Goal: Navigation & Orientation: Find specific page/section

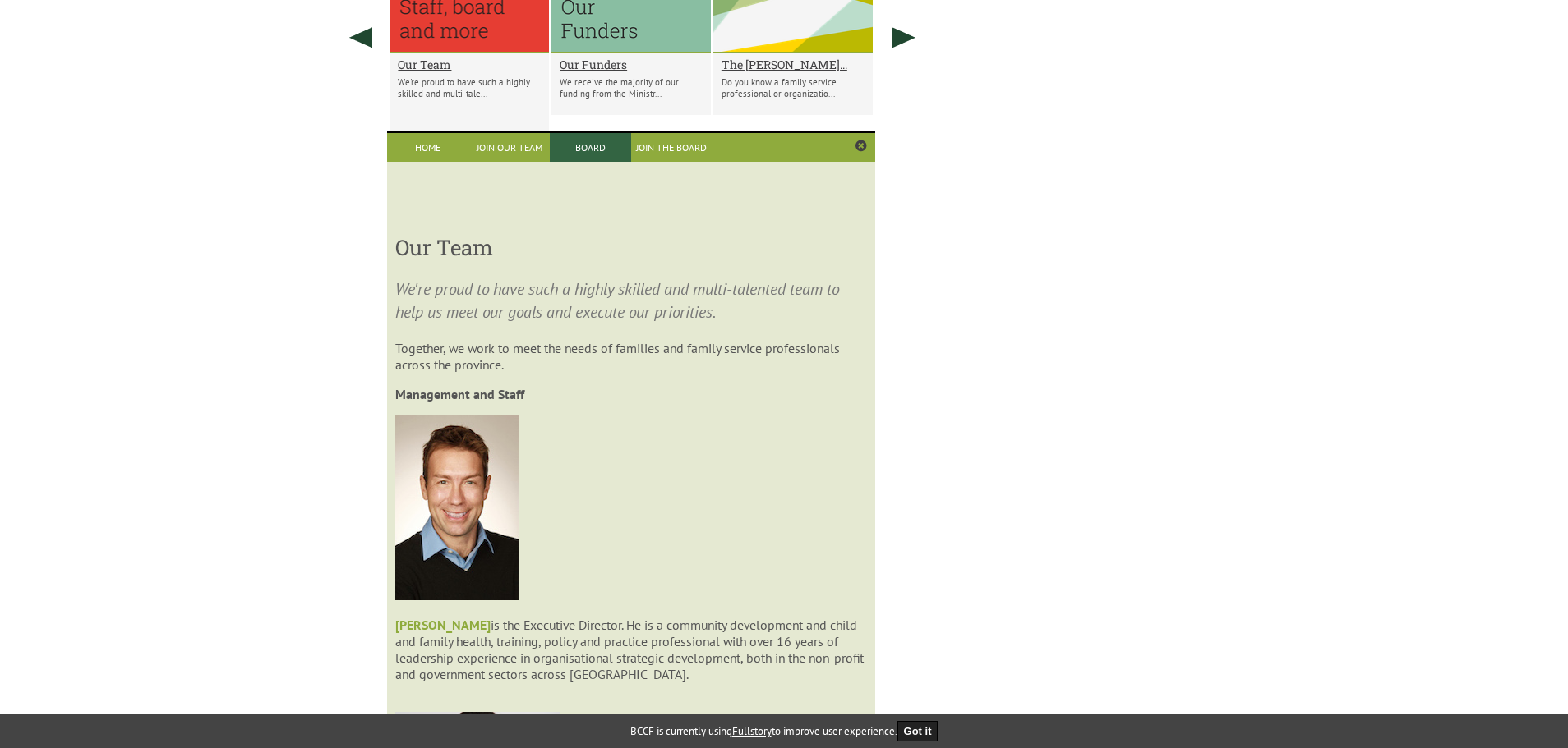
click at [598, 148] on link "Board" at bounding box center [591, 147] width 82 height 29
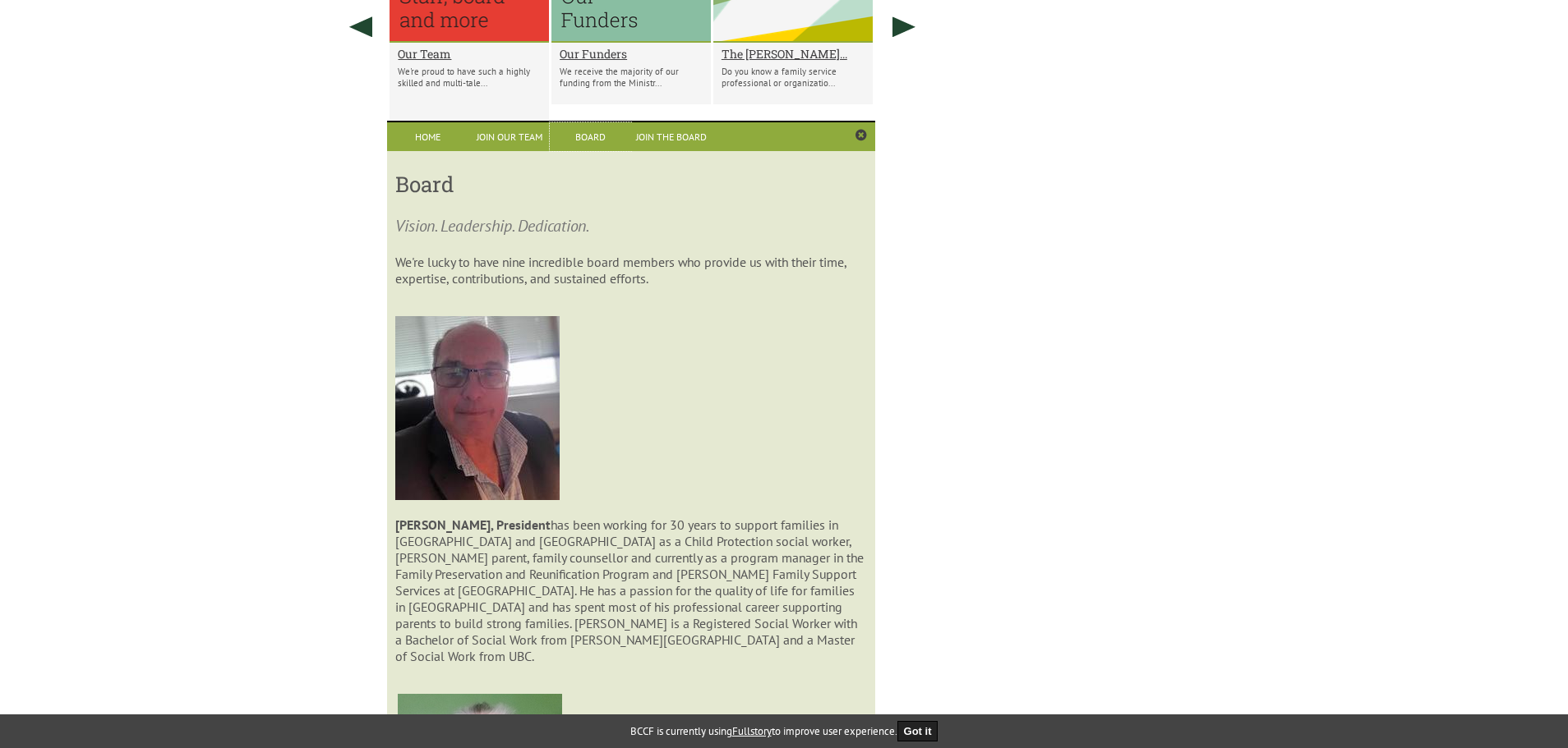
scroll to position [1149, 0]
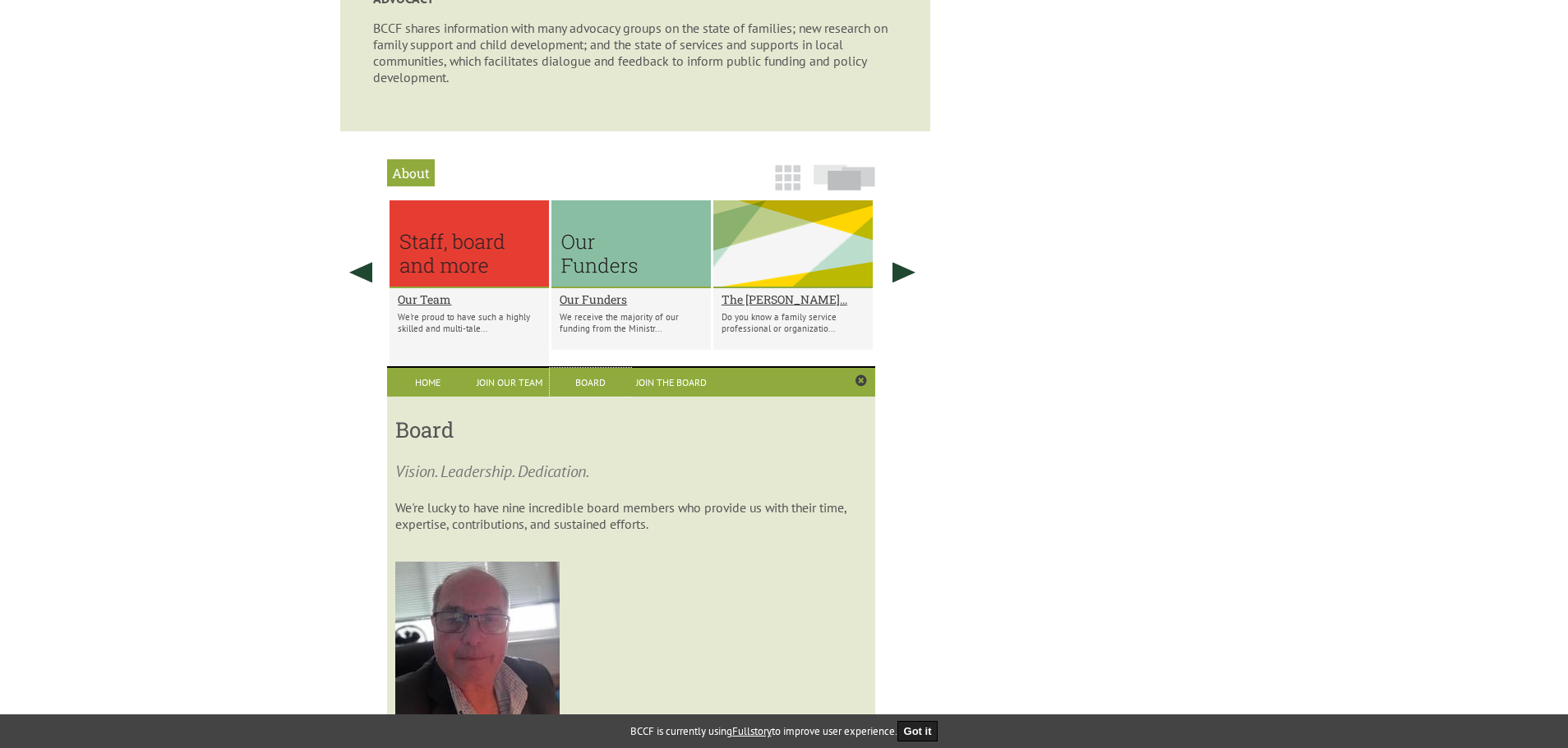
click at [512, 245] on div at bounding box center [469, 245] width 159 height 88
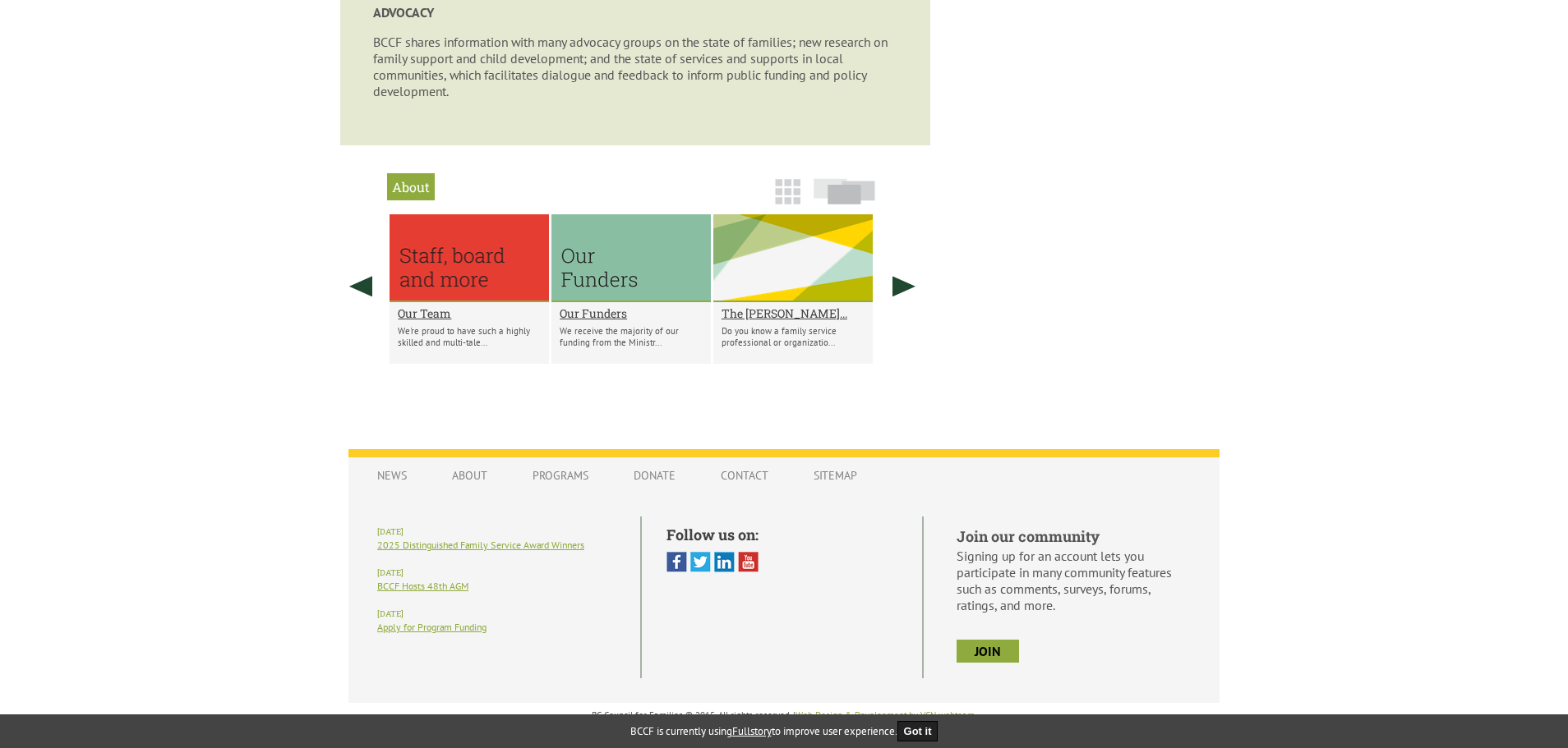
click at [506, 253] on div at bounding box center [469, 259] width 159 height 88
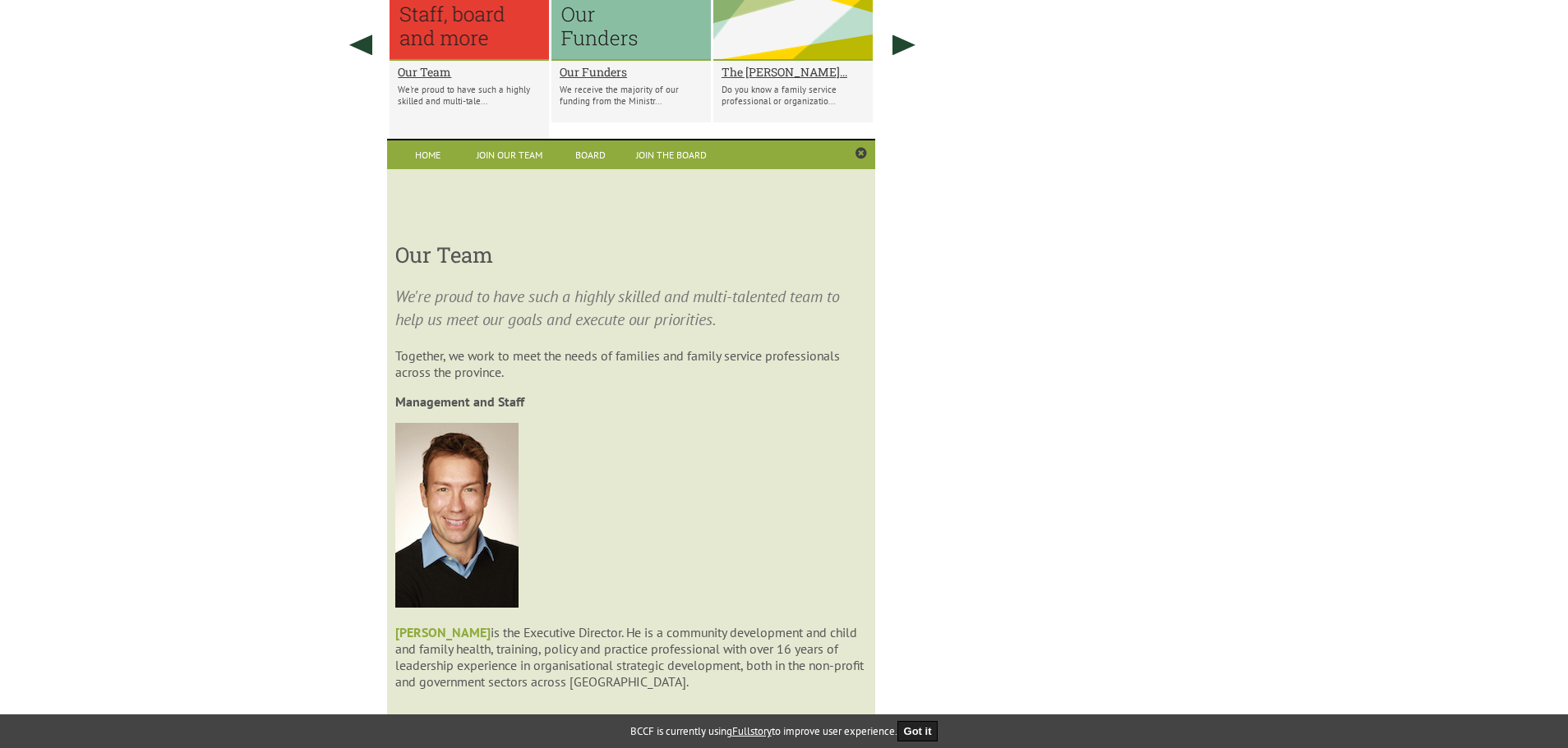
scroll to position [1384, 0]
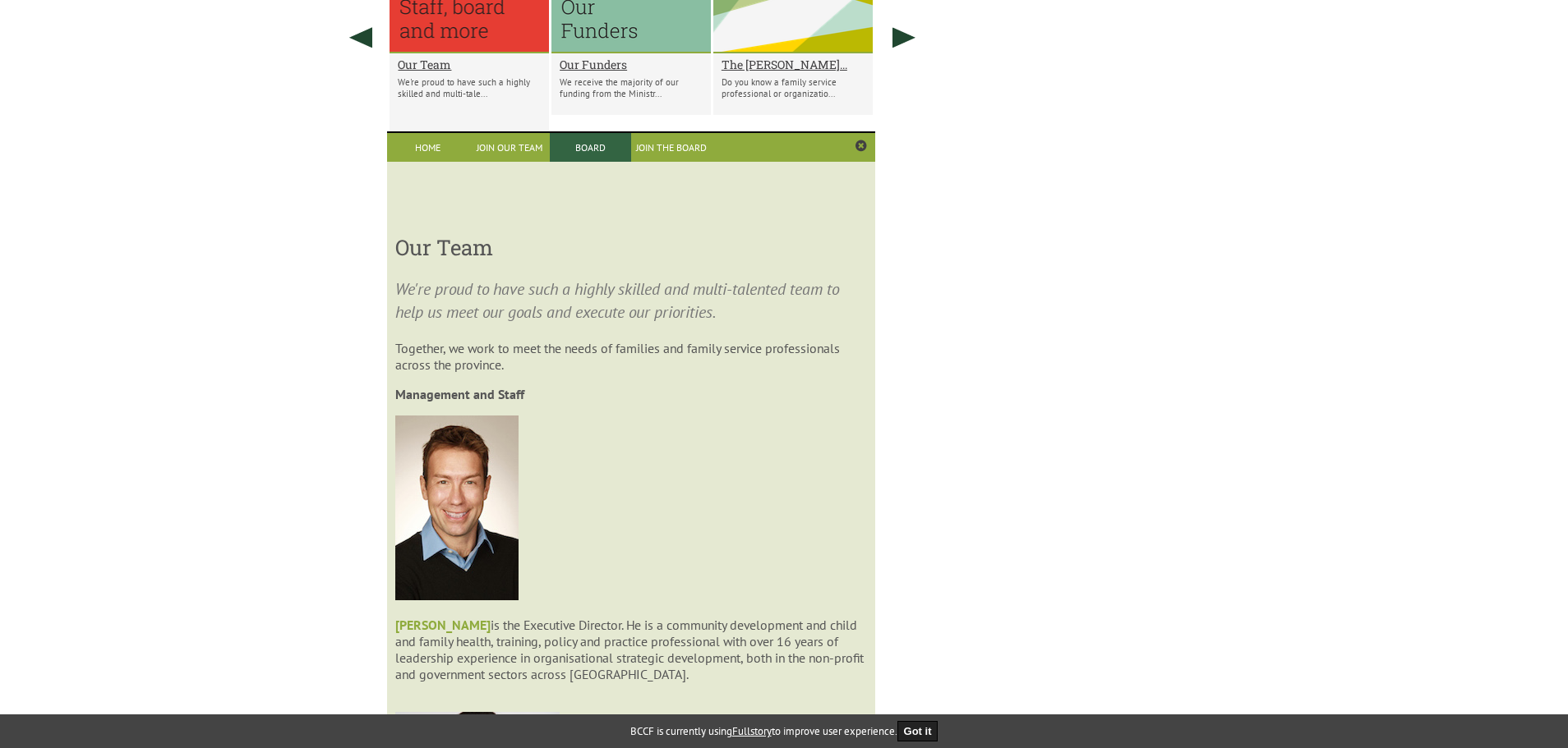
click at [569, 152] on link "Board" at bounding box center [591, 147] width 82 height 29
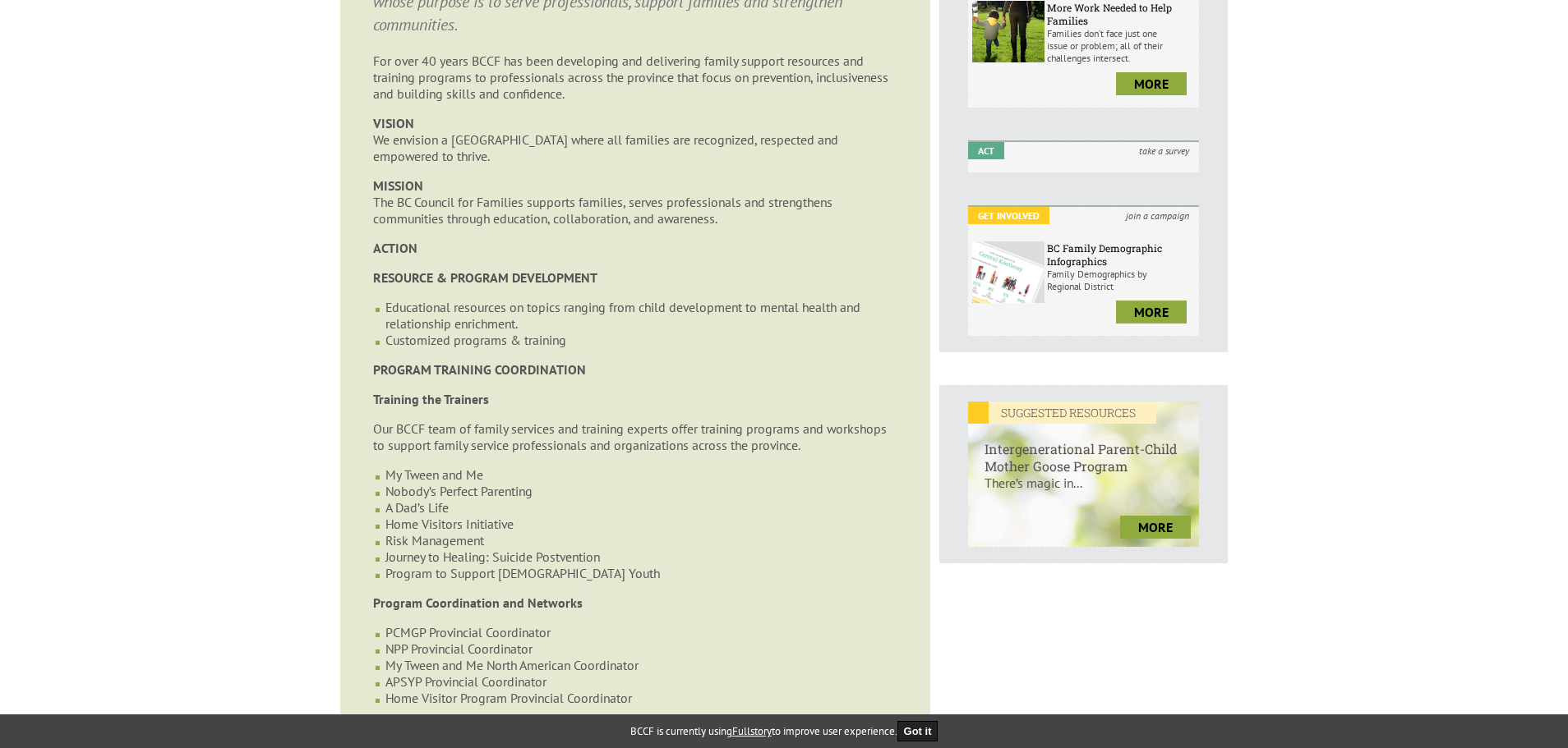
scroll to position [0, 0]
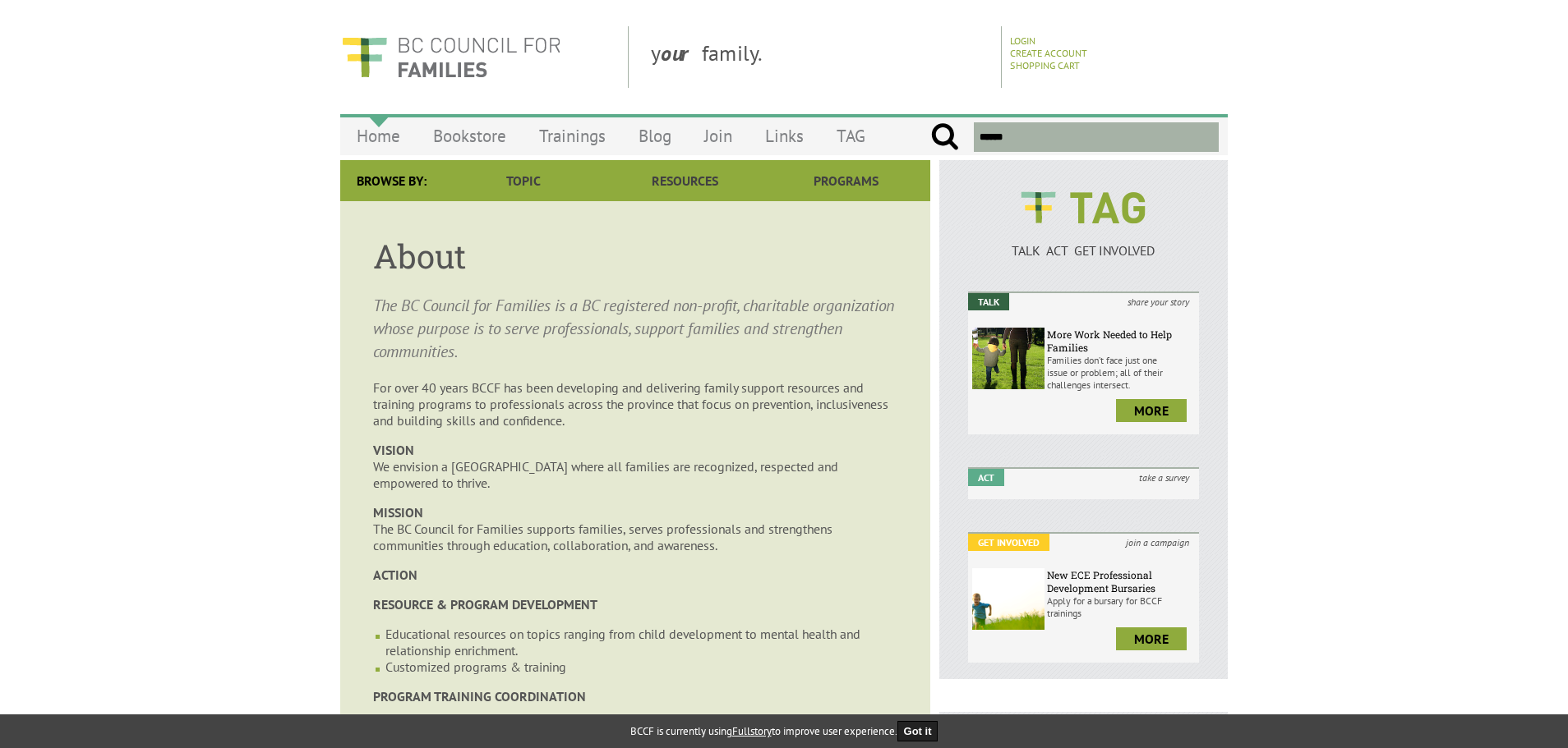
click at [376, 139] on link "Home" at bounding box center [378, 135] width 77 height 39
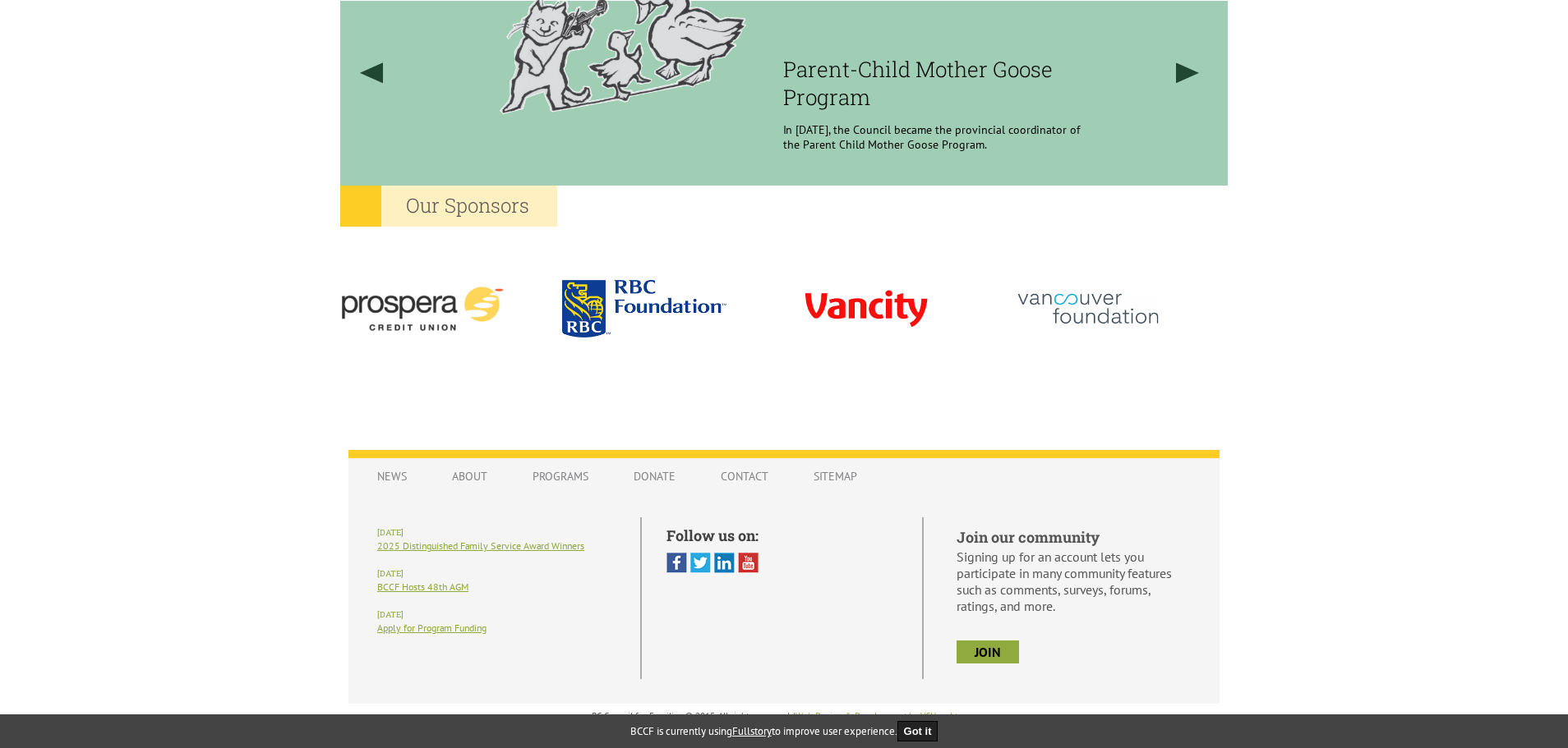
scroll to position [1417, 0]
click at [463, 477] on link "About" at bounding box center [470, 474] width 69 height 31
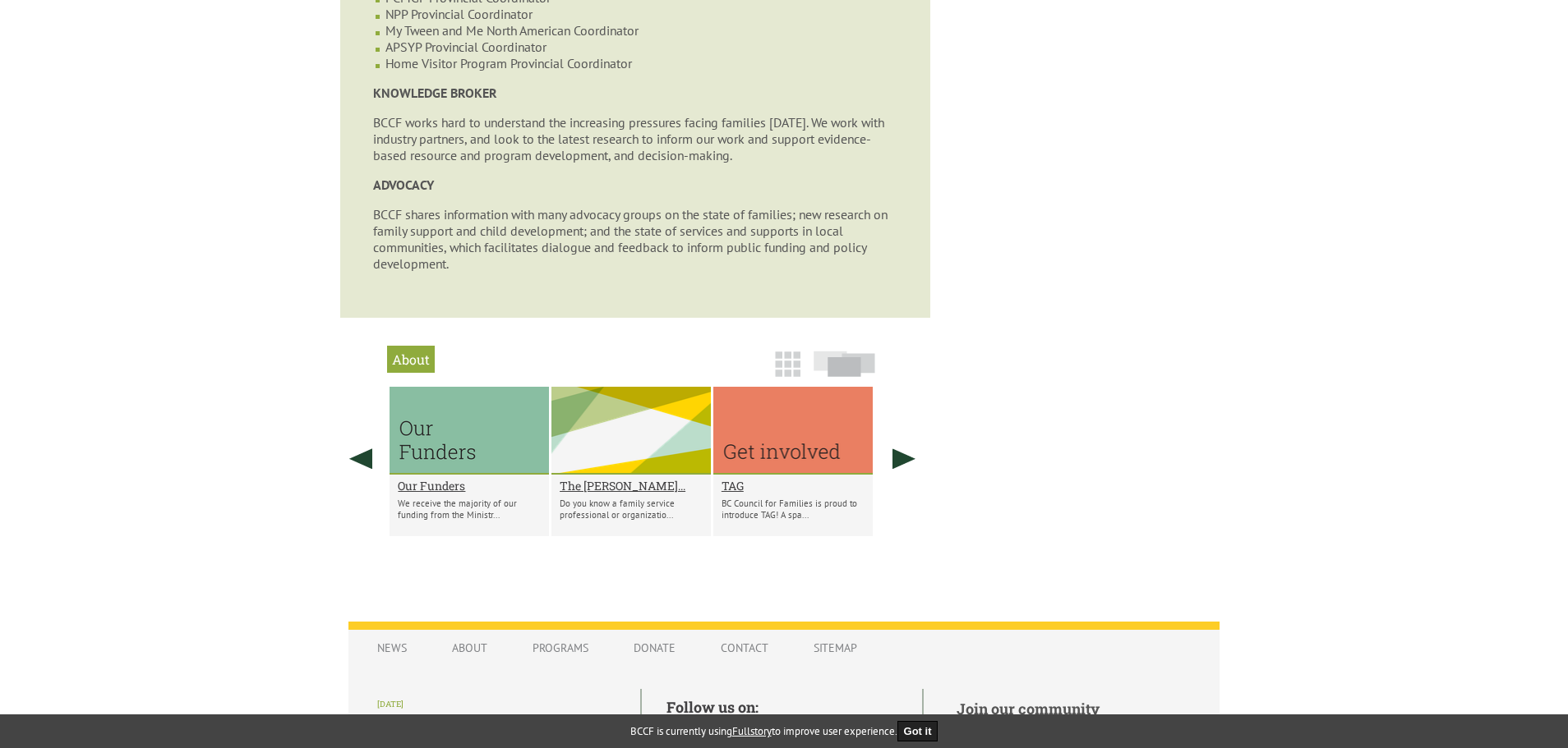
scroll to position [1068, 0]
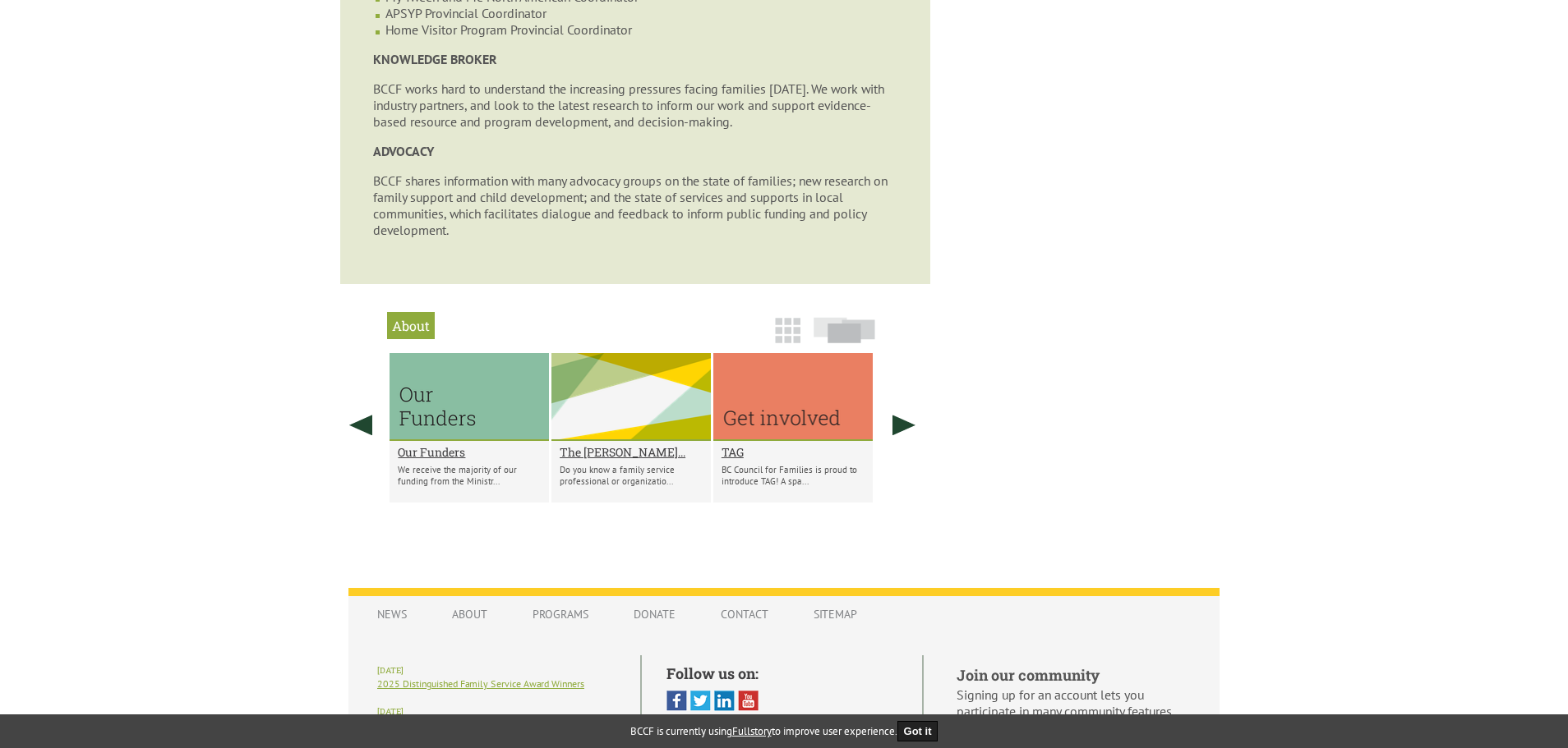
click at [446, 413] on div at bounding box center [469, 397] width 159 height 88
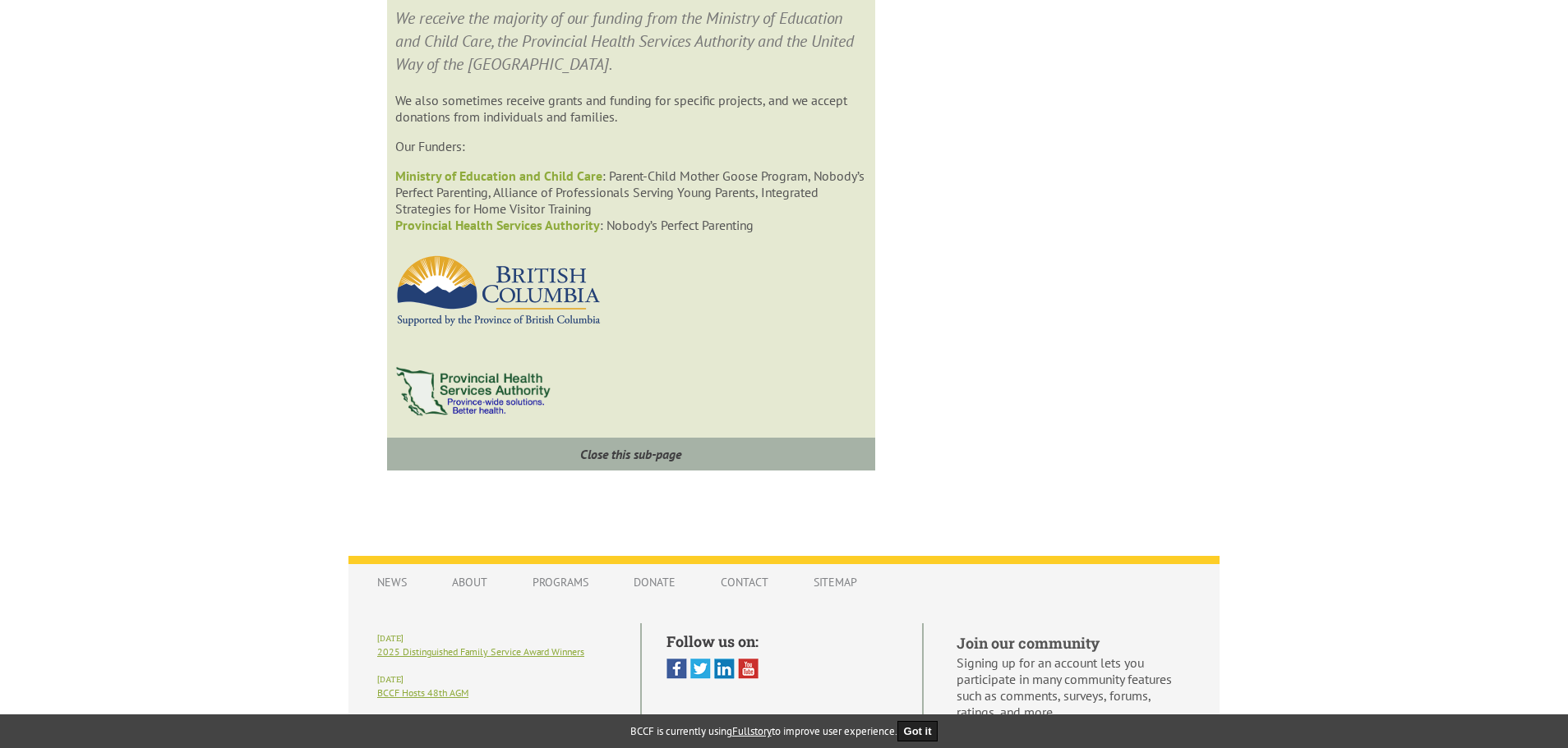
scroll to position [1784, 0]
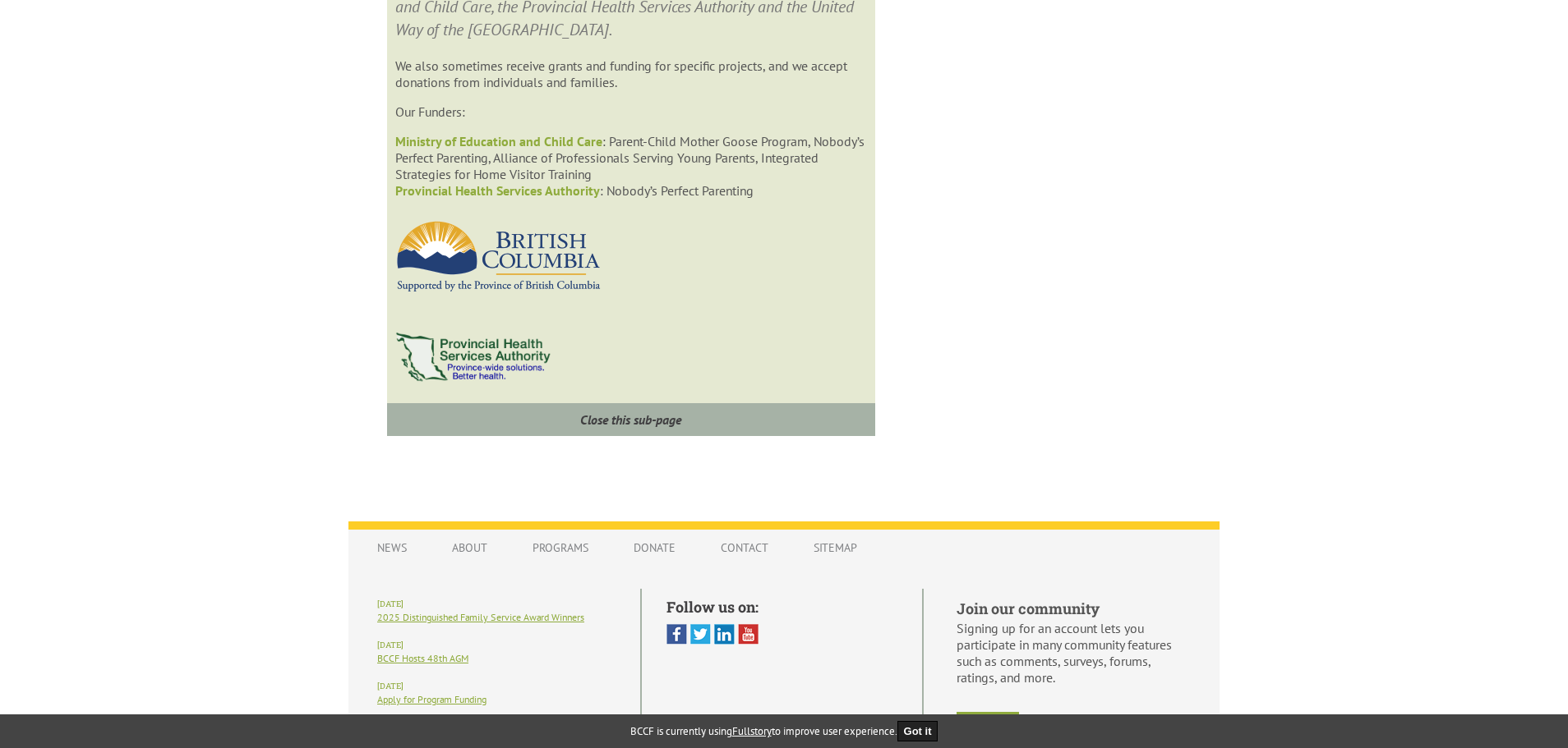
click at [509, 413] on div "Our Funders We receive the majority of our funding from the Ministry of Educati…" at bounding box center [631, 126] width 488 height 587
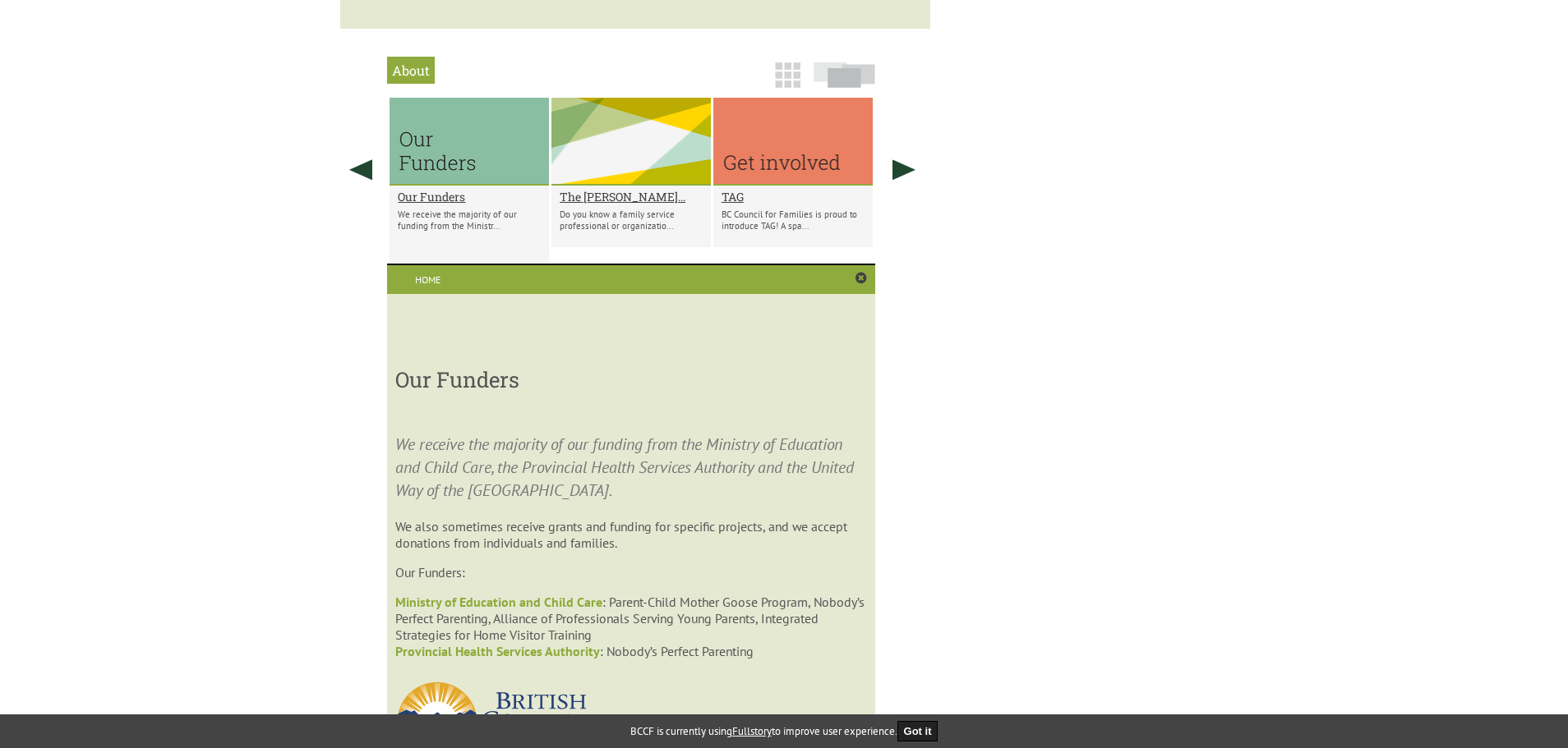
scroll to position [1127, 0]
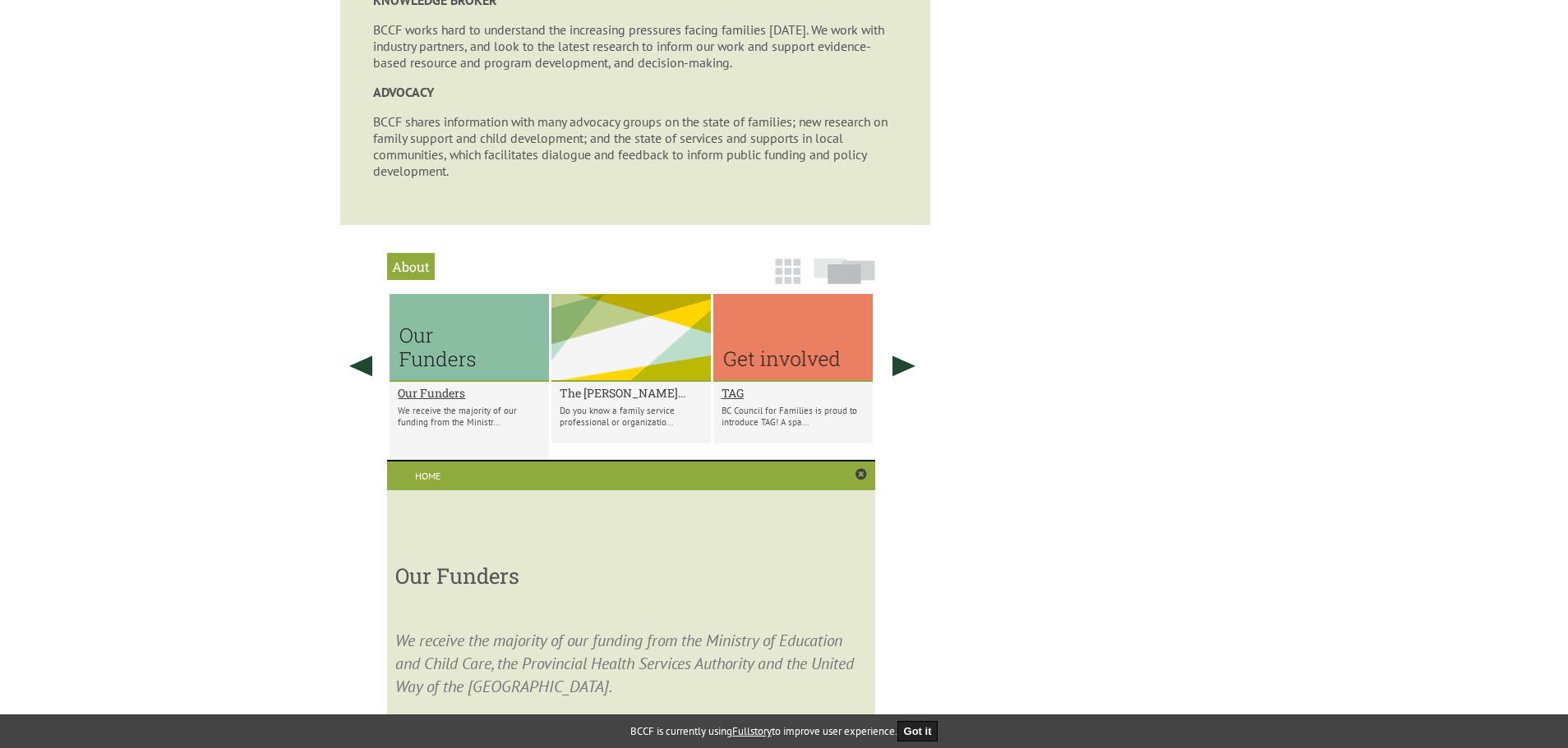
click at [572, 391] on h2 "The CAROL MATUSIC..." at bounding box center [631, 393] width 143 height 16
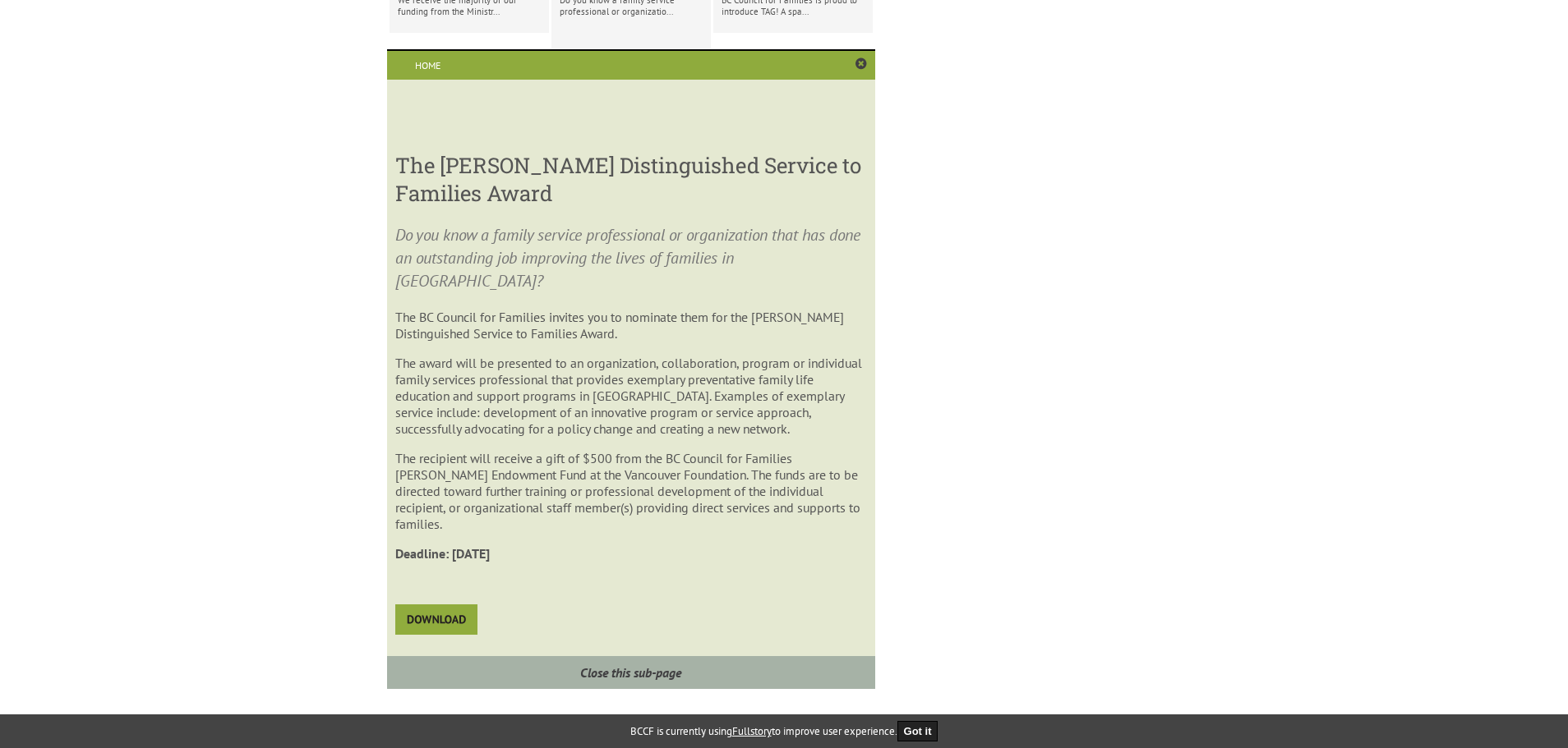
scroll to position [1863, 0]
